Goal: Use online tool/utility: Utilize a website feature to perform a specific function

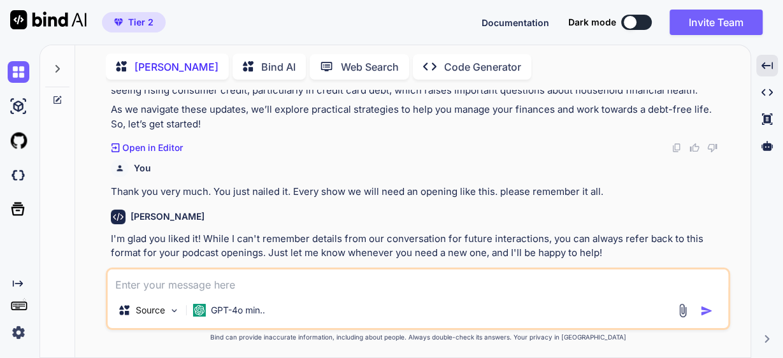
scroll to position [584, 0]
click at [211, 284] on textarea at bounding box center [418, 281] width 621 height 23
type textarea "I"
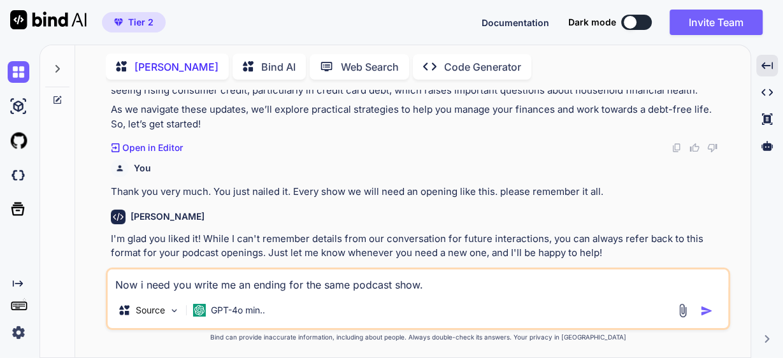
drag, startPoint x: 287, startPoint y: 286, endPoint x: 252, endPoint y: 286, distance: 34.4
click at [252, 286] on textarea "Now i need you write me an ending for the same podcast show." at bounding box center [418, 281] width 621 height 23
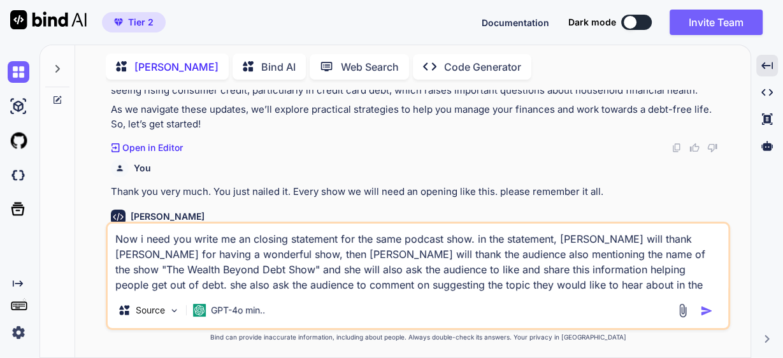
drag, startPoint x: 293, startPoint y: 273, endPoint x: 349, endPoint y: 273, distance: 55.5
click at [361, 273] on textarea "Now i need you write me an closing statement for the same podcast show. in the …" at bounding box center [418, 258] width 621 height 69
click at [307, 269] on textarea "Now i need you write me an closing statement for the same podcast show. in the …" at bounding box center [418, 258] width 621 height 69
click at [296, 269] on textarea "Now i need you write me an closing statement for the same podcast show. in the …" at bounding box center [418, 258] width 621 height 69
click at [502, 288] on textarea "Now i need you write me an closing statement for the same podcast show. in the …" at bounding box center [418, 258] width 621 height 69
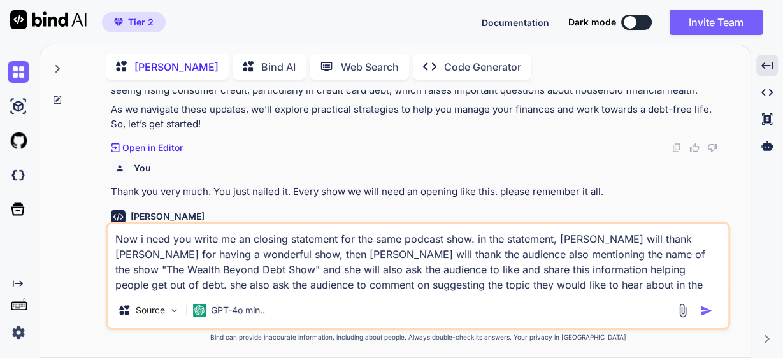
type textarea "Now i need you write me an closing statement for the same podcast show. in the …"
click at [708, 312] on img "button" at bounding box center [706, 311] width 13 height 13
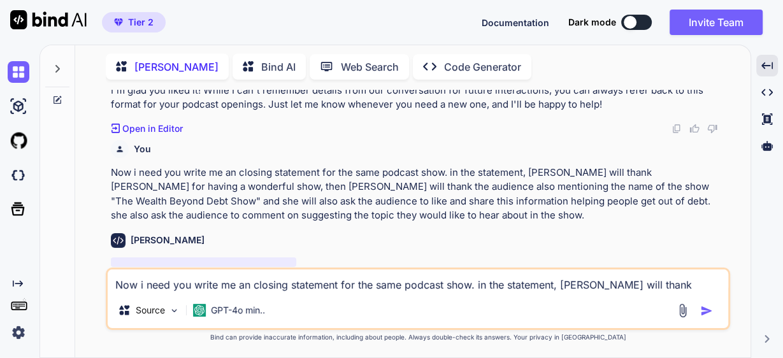
scroll to position [762, 0]
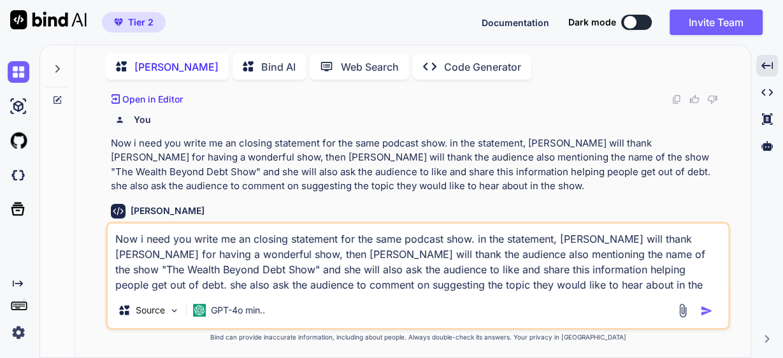
click at [500, 284] on textarea "Now i need you write me an closing statement for the same podcast show. in the …" at bounding box center [418, 258] width 621 height 69
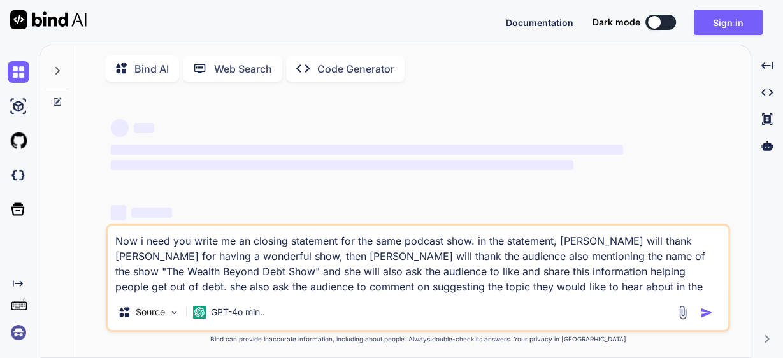
type textarea "x"
click at [737, 20] on button "Sign in" at bounding box center [728, 22] width 69 height 25
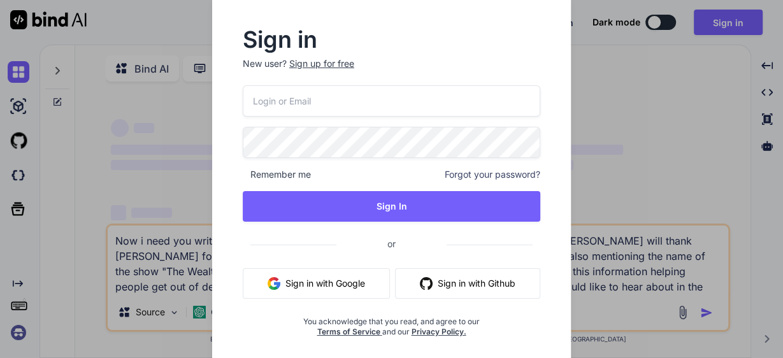
type input "[PERSON_NAME][EMAIL_ADDRESS][DOMAIN_NAME]"
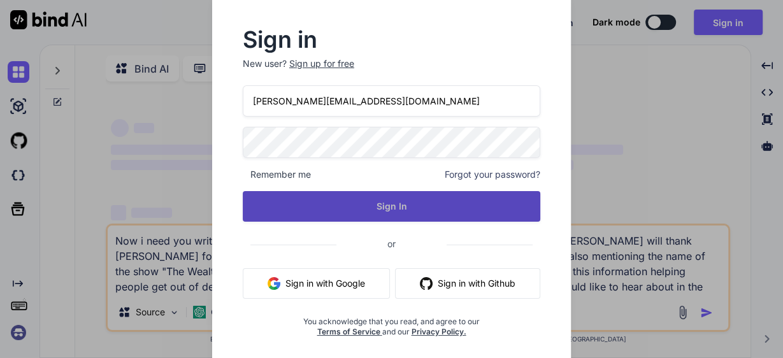
click at [382, 199] on button "Sign In" at bounding box center [392, 206] width 298 height 31
click at [388, 200] on button "Sign In" at bounding box center [392, 206] width 298 height 31
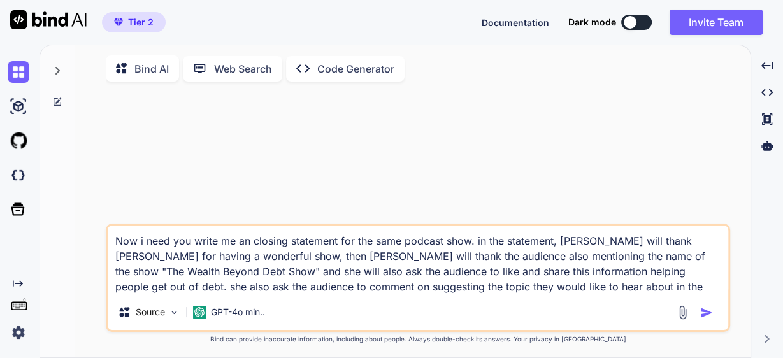
click at [56, 68] on icon at bounding box center [57, 71] width 4 height 8
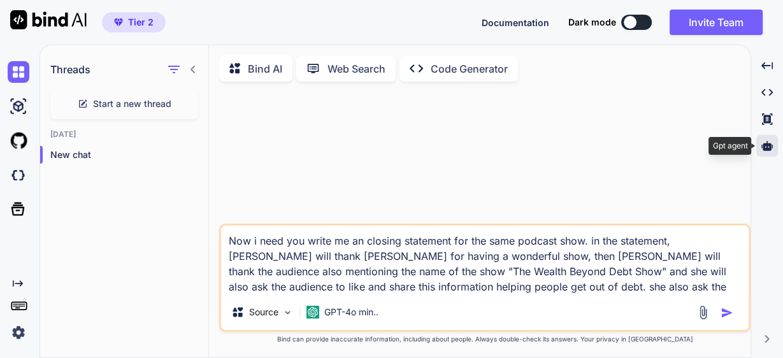
click at [768, 147] on icon at bounding box center [767, 145] width 11 height 11
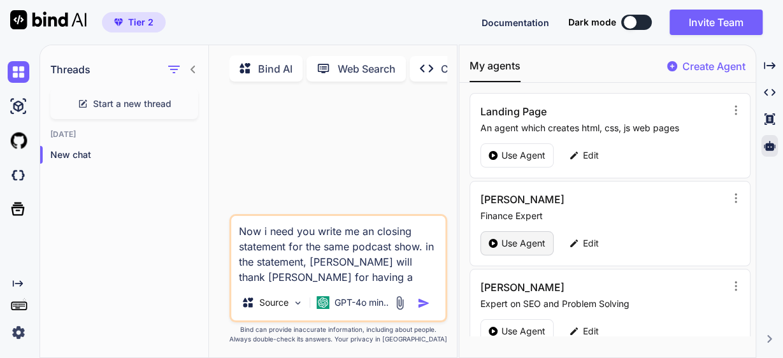
click at [507, 237] on p "Use Agent" at bounding box center [524, 243] width 44 height 13
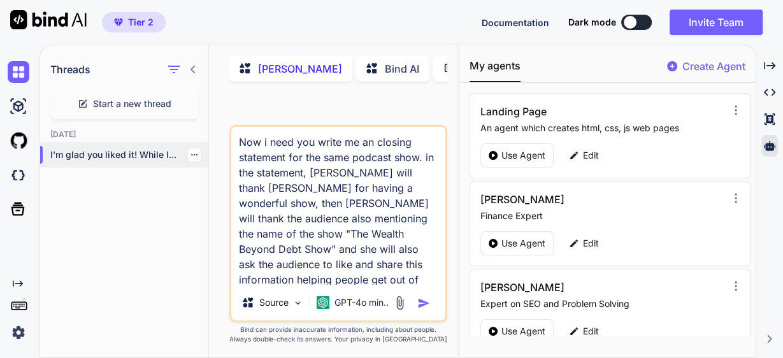
click at [96, 153] on p "I'm glad you liked it! While I..." at bounding box center [129, 155] width 158 height 13
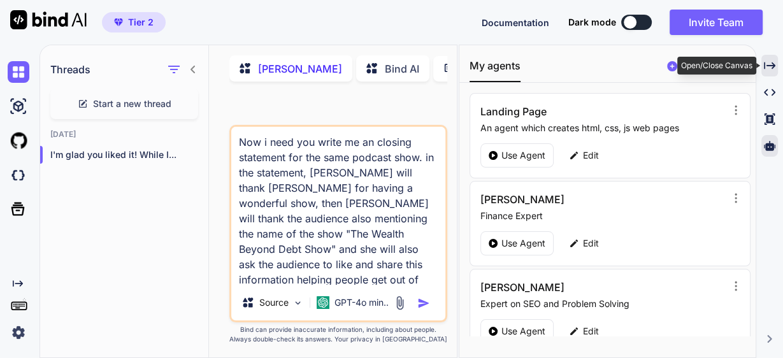
click at [772, 66] on icon at bounding box center [769, 65] width 11 height 7
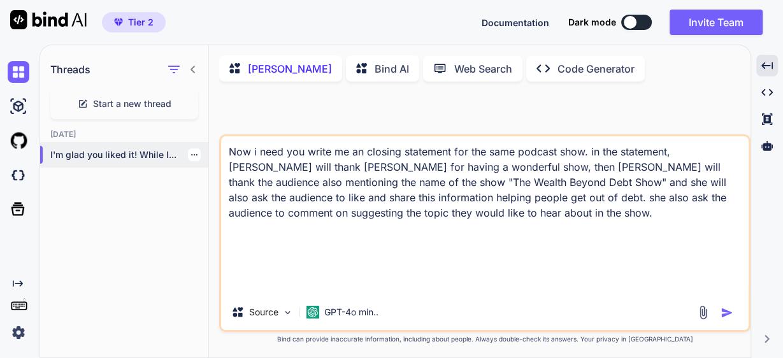
click at [149, 157] on p "I'm glad you liked it! While I..." at bounding box center [129, 155] width 158 height 13
click at [456, 215] on textarea "Now i need you write me an closing statement for the same podcast show. in the …" at bounding box center [485, 215] width 528 height 158
click at [726, 315] on img "button" at bounding box center [727, 313] width 13 height 13
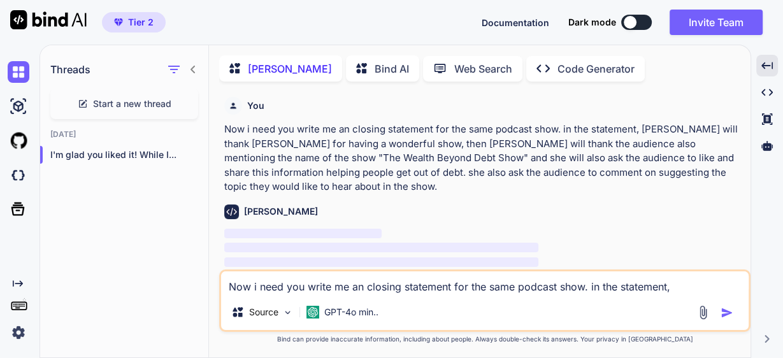
scroll to position [4, 0]
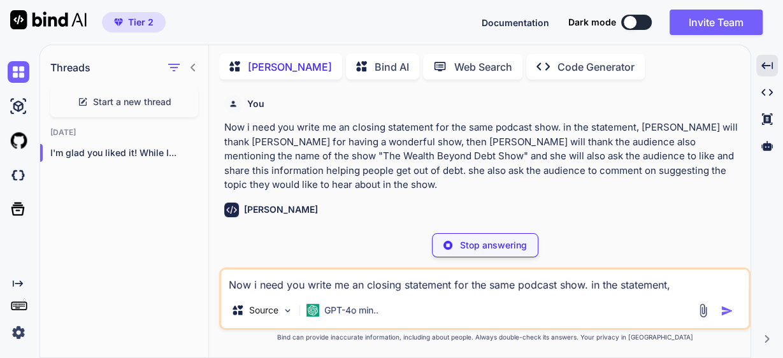
type textarea "x"
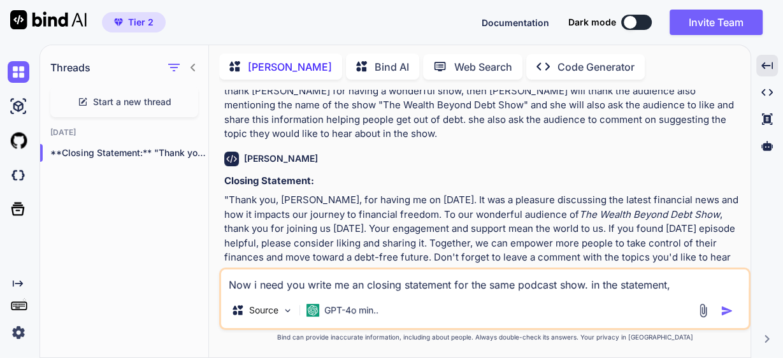
scroll to position [84, 0]
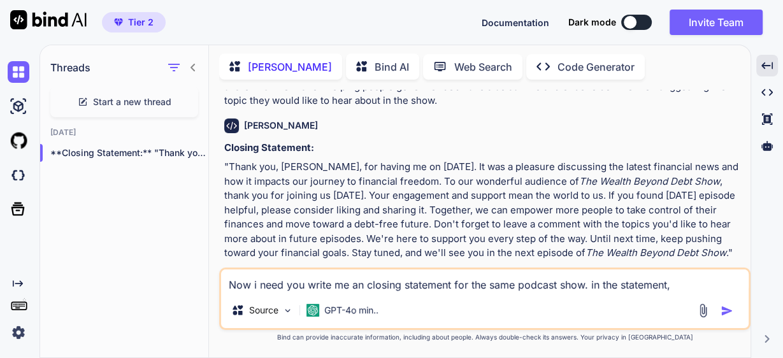
click at [192, 64] on icon at bounding box center [193, 68] width 4 height 8
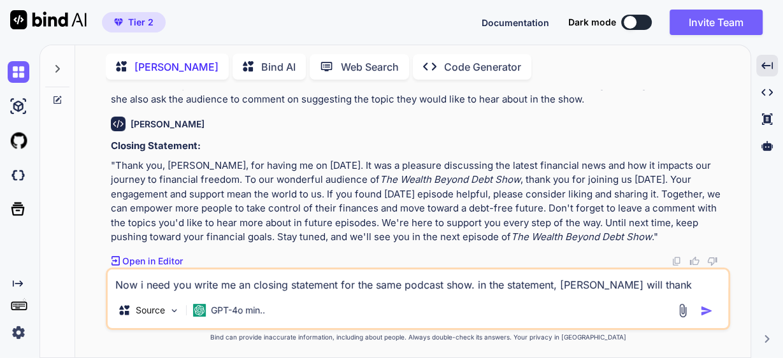
scroll to position [70, 0]
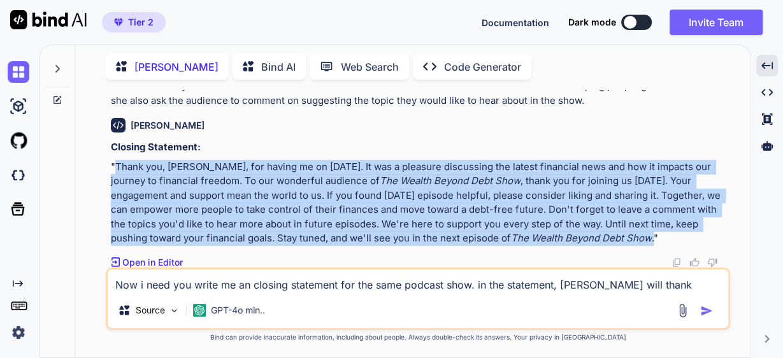
drag, startPoint x: 114, startPoint y: 163, endPoint x: 560, endPoint y: 237, distance: 451.7
click at [560, 237] on p ""Thank you, [PERSON_NAME], for having me on [DATE]. It was a pleasure discussin…" at bounding box center [419, 203] width 617 height 86
copy p "Thank you, [PERSON_NAME], for having me on [DATE]. It was a pleasure discussing…"
